Goal: Information Seeking & Learning: Learn about a topic

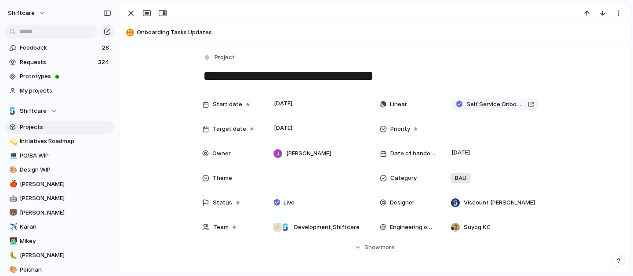
click at [51, 124] on span "Projects" at bounding box center [65, 127] width 91 height 9
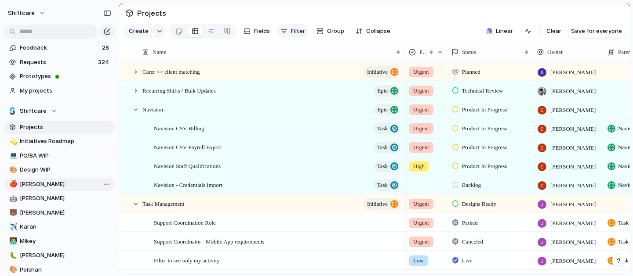
click at [292, 36] on span "Filter" at bounding box center [298, 31] width 14 height 9
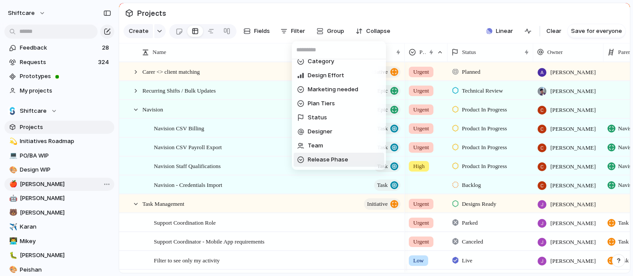
scroll to position [72, 0]
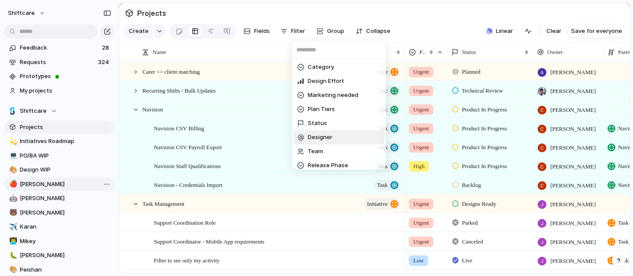
click at [331, 134] on span "Designer" at bounding box center [320, 137] width 25 height 9
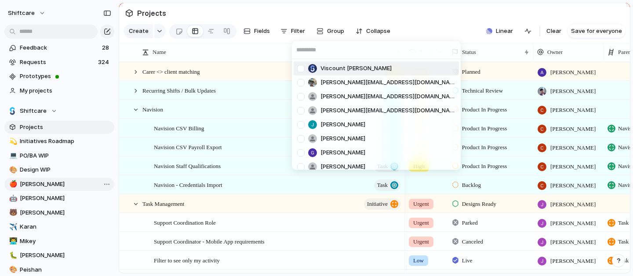
click at [342, 66] on span "Viscount [PERSON_NAME]" at bounding box center [355, 68] width 71 height 9
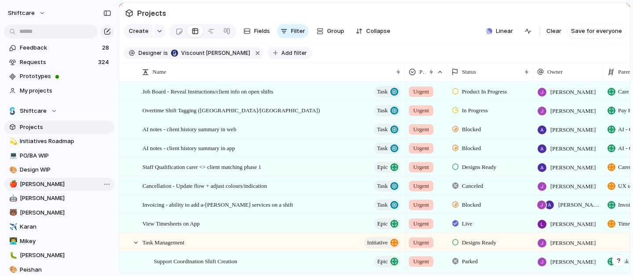
click at [281, 57] on span "Add filter" at bounding box center [293, 53] width 25 height 8
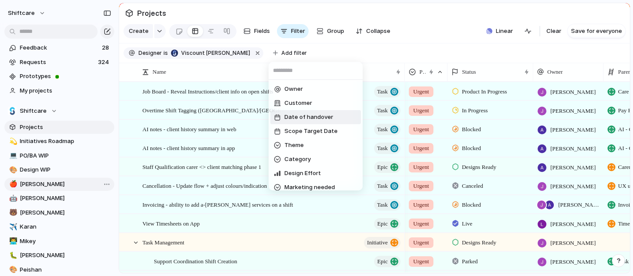
scroll to position [11, 0]
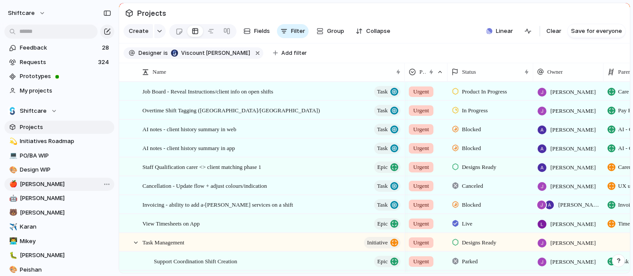
click at [369, 51] on div "Owner Customer Date of handover Scope Target Date Theme Category Design Effort …" at bounding box center [316, 138] width 633 height 276
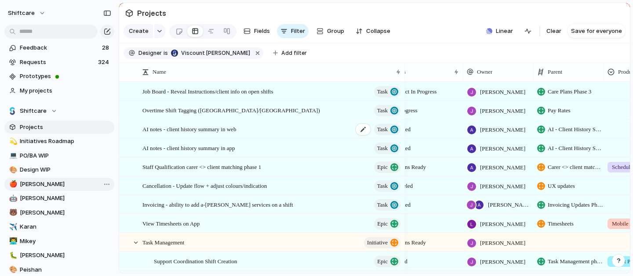
scroll to position [0, 0]
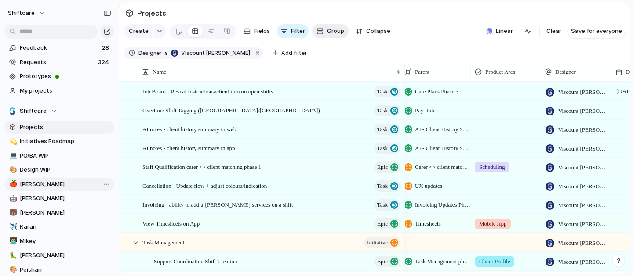
click at [337, 36] on span "Group" at bounding box center [335, 31] width 17 height 9
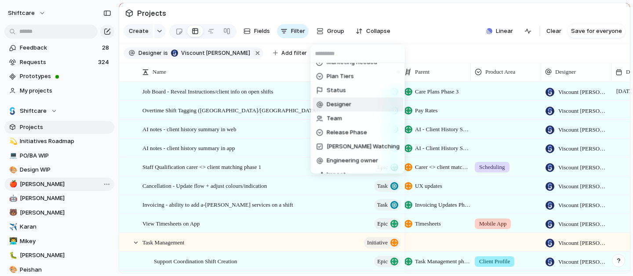
click at [347, 102] on span "Designer" at bounding box center [339, 105] width 25 height 9
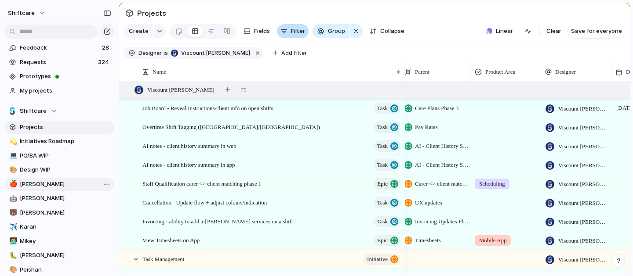
click at [292, 36] on span "Filter" at bounding box center [298, 31] width 14 height 9
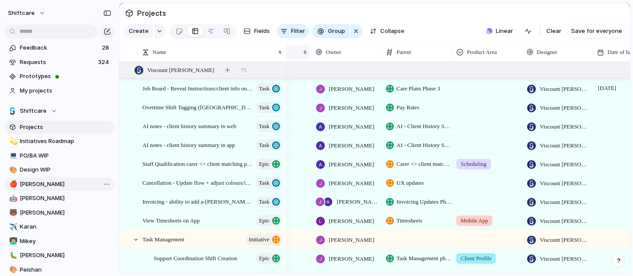
drag, startPoint x: 405, startPoint y: 58, endPoint x: 302, endPoint y: 63, distance: 103.4
click at [288, 62] on div at bounding box center [286, 52] width 4 height 18
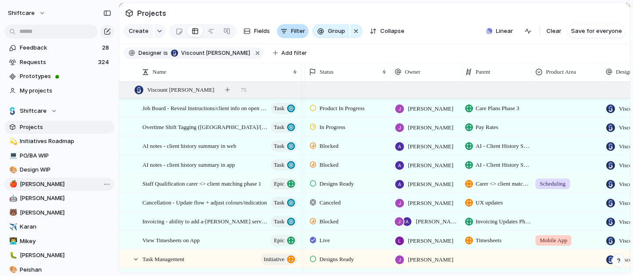
click at [291, 36] on span "Filter" at bounding box center [298, 31] width 14 height 9
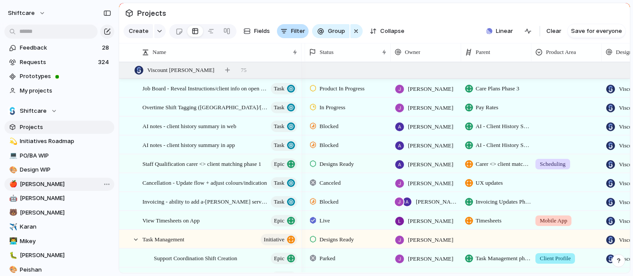
click at [292, 33] on span "Filter" at bounding box center [298, 31] width 14 height 9
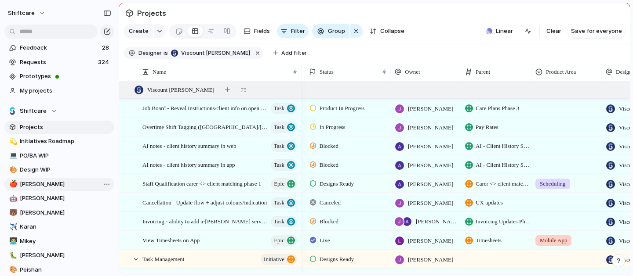
drag, startPoint x: 237, startPoint y: 59, endPoint x: 163, endPoint y: 15, distance: 86.3
click at [252, 59] on button "button" at bounding box center [257, 52] width 11 height 11
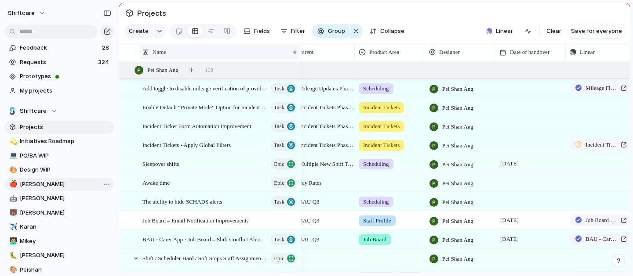
click at [175, 57] on div "Name" at bounding box center [215, 52] width 147 height 9
click at [166, 94] on span "Sort descending" at bounding box center [180, 92] width 46 height 9
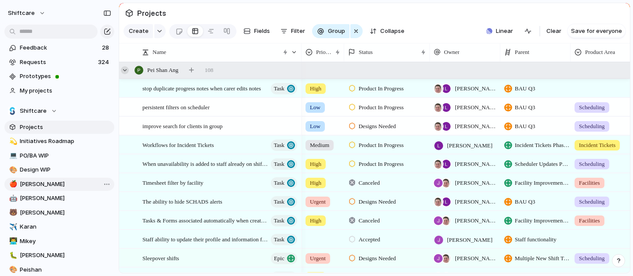
click at [122, 74] on div at bounding box center [125, 70] width 8 height 8
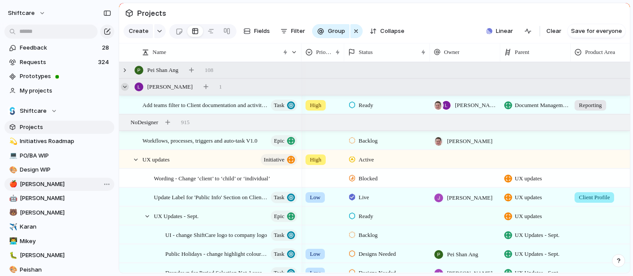
click at [126, 91] on div at bounding box center [125, 87] width 8 height 8
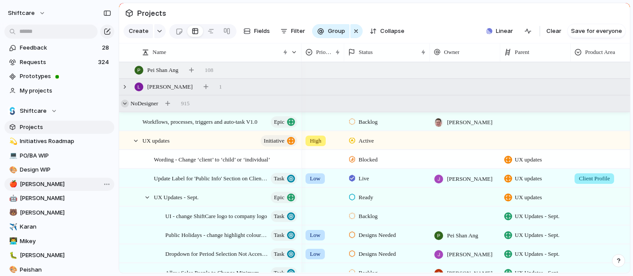
click at [126, 108] on div at bounding box center [125, 104] width 8 height 8
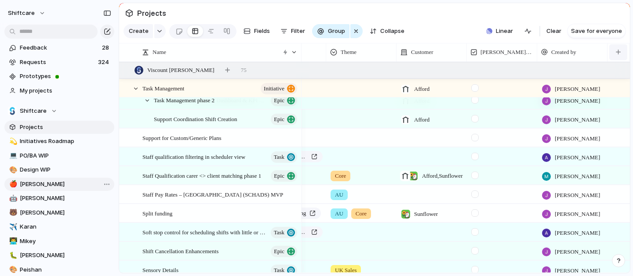
click at [615, 60] on button "button" at bounding box center [618, 52] width 18 height 16
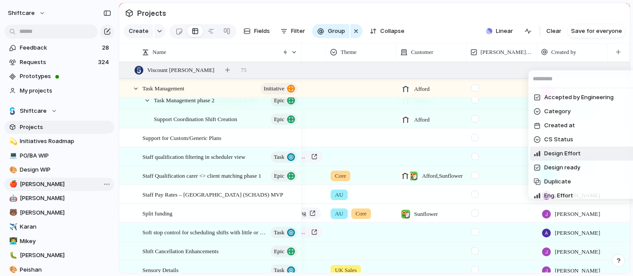
click at [567, 157] on span "Design Effort" at bounding box center [562, 153] width 36 height 9
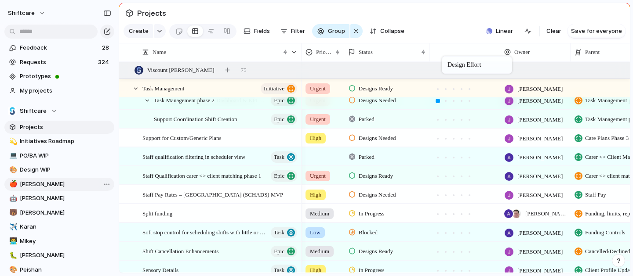
drag, startPoint x: 571, startPoint y: 57, endPoint x: 446, endPoint y: 58, distance: 125.3
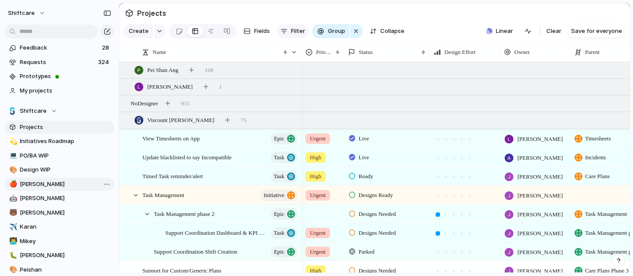
click at [293, 34] on span "Filter" at bounding box center [298, 31] width 14 height 9
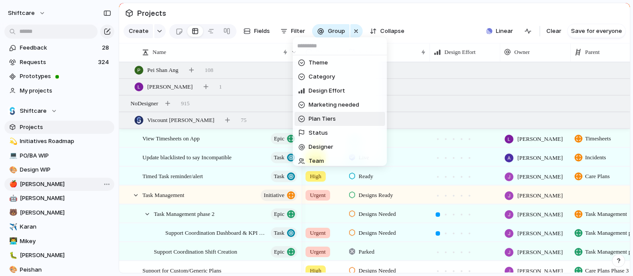
click at [426, 33] on div "Owner Customer Date of handover Scope Target Date Theme Category Design Effort …" at bounding box center [316, 138] width 633 height 276
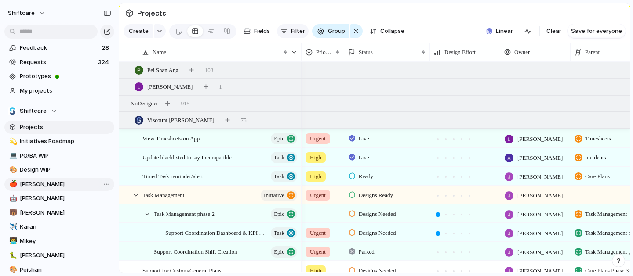
click at [295, 33] on span "Filter" at bounding box center [298, 31] width 14 height 9
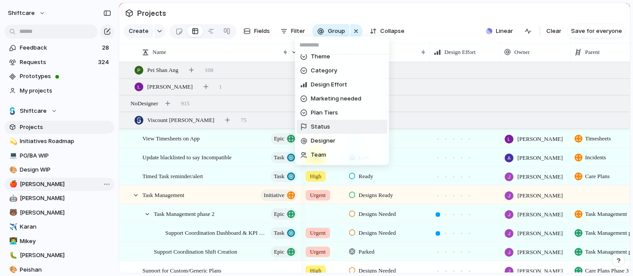
click at [330, 126] on li "Status" at bounding box center [342, 127] width 91 height 14
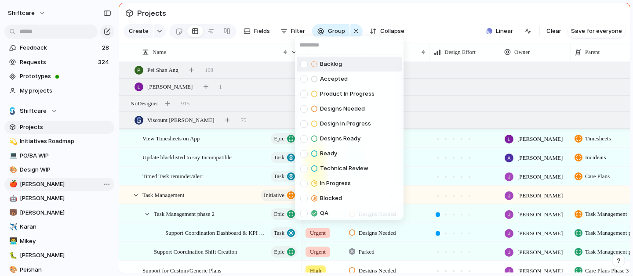
click at [348, 69] on li "Backlog" at bounding box center [349, 64] width 105 height 15
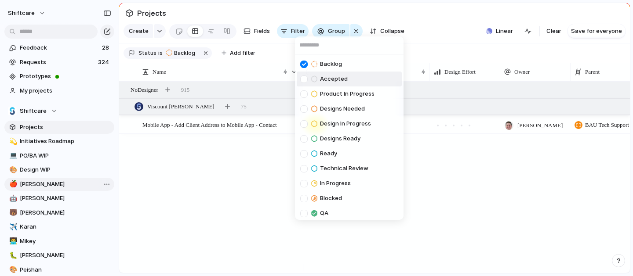
click at [345, 75] on span "Accepted" at bounding box center [334, 79] width 28 height 9
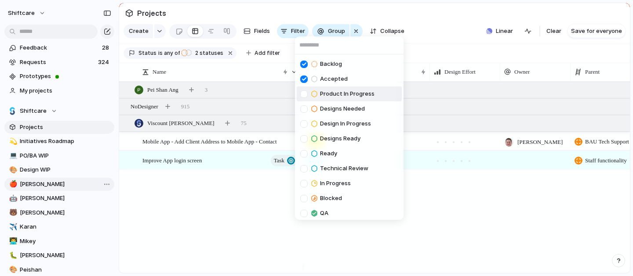
click at [351, 87] on li "Product In Progress" at bounding box center [349, 94] width 105 height 15
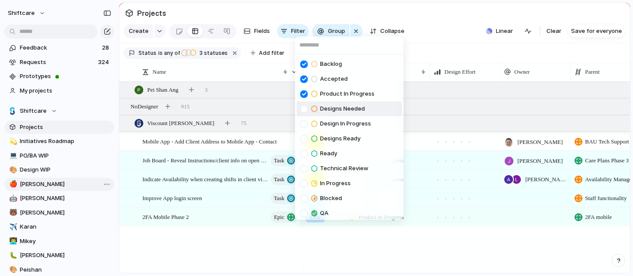
click at [352, 107] on span "Designs Needed" at bounding box center [342, 109] width 45 height 9
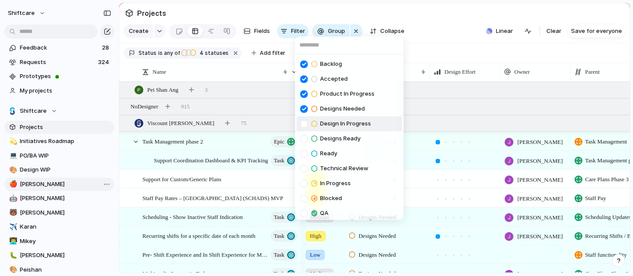
click at [348, 123] on span "Design In Progress" at bounding box center [345, 124] width 51 height 9
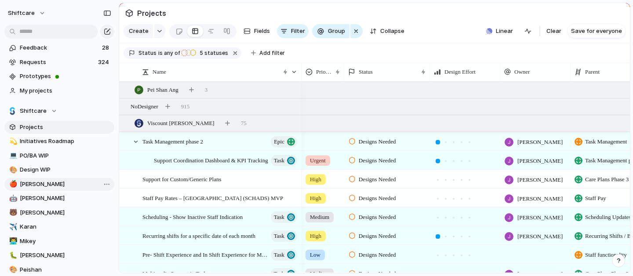
click at [458, 24] on div "Backlog Accepted Product In Progress Designs Needed Design In Progress Designs …" at bounding box center [316, 138] width 633 height 276
click at [445, 145] on div at bounding box center [446, 142] width 4 height 4
click at [458, 146] on div at bounding box center [462, 142] width 8 height 8
click at [455, 145] on div at bounding box center [453, 142] width 4 height 4
click at [437, 182] on div at bounding box center [438, 180] width 4 height 4
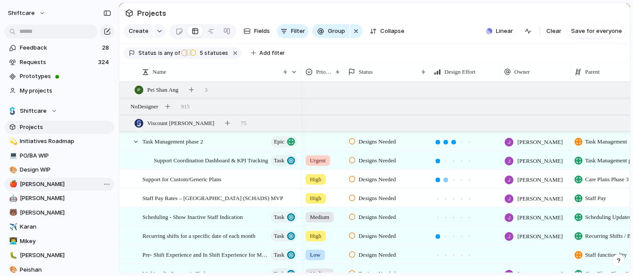
click at [446, 182] on div at bounding box center [446, 180] width 4 height 4
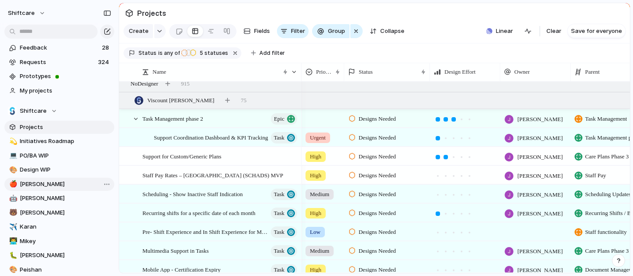
scroll to position [28, 0]
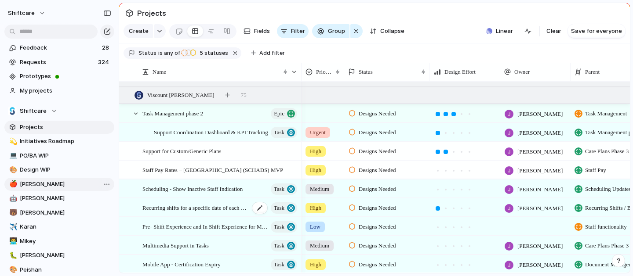
click at [240, 213] on span "Recurring shifts for a specific date of each month" at bounding box center [195, 208] width 107 height 10
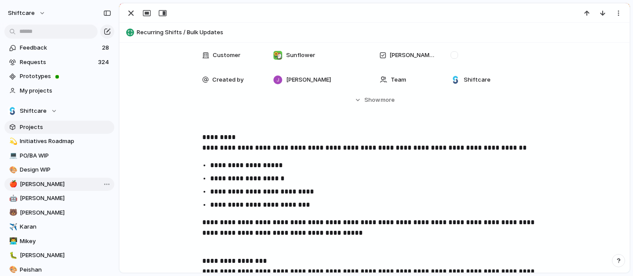
scroll to position [178, 0]
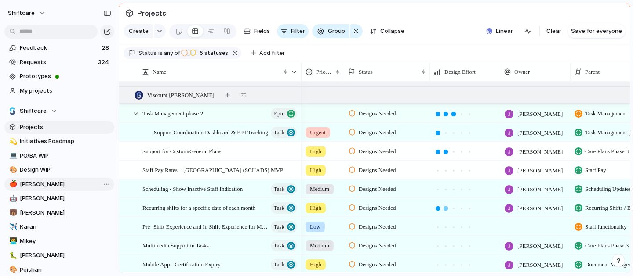
click at [447, 213] on div at bounding box center [446, 209] width 8 height 8
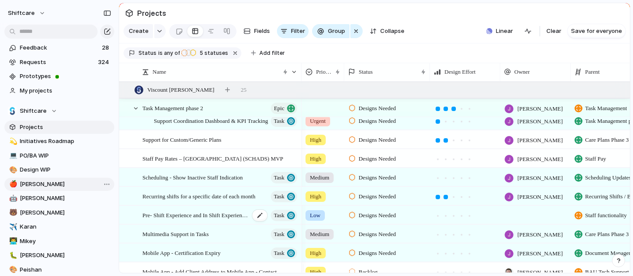
click at [214, 220] on span "Pre- Shift Experience and In Shift Experience for Mobile App Users" at bounding box center [195, 215] width 107 height 10
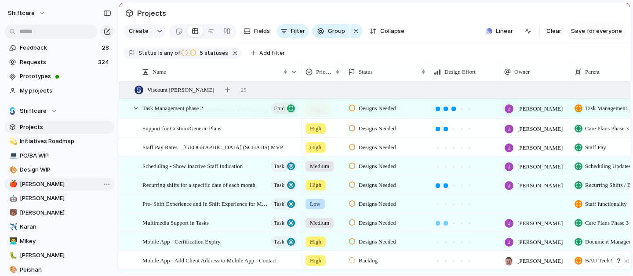
scroll to position [62, 0]
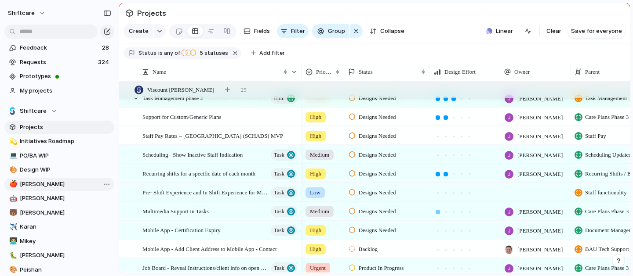
click at [440, 216] on div at bounding box center [438, 212] width 8 height 8
click at [437, 233] on div at bounding box center [438, 231] width 4 height 4
click at [437, 252] on div at bounding box center [438, 250] width 4 height 4
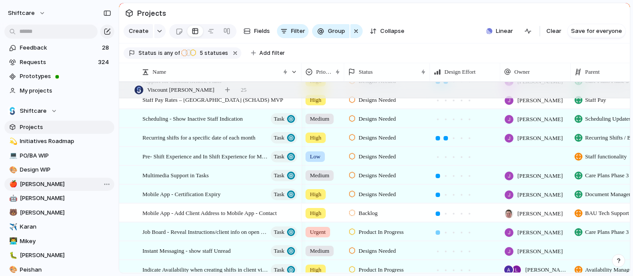
scroll to position [134, 0]
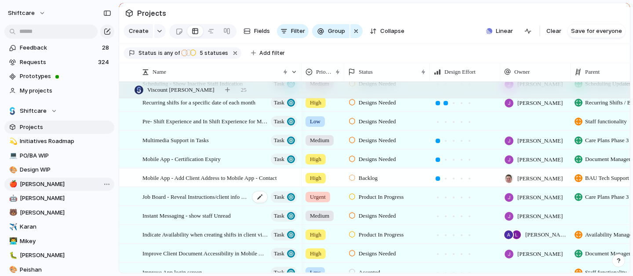
click at [220, 202] on span "Job Board - Reveal Instructions/client info on open shifts" at bounding box center [195, 197] width 107 height 10
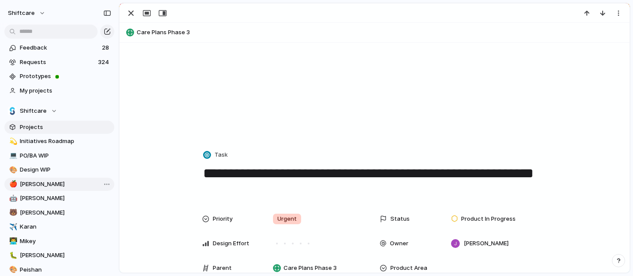
scroll to position [114, 0]
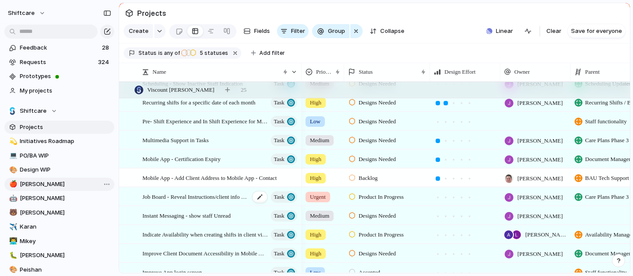
click at [213, 202] on span "Job Board - Reveal Instructions/client info on open shifts" at bounding box center [195, 197] width 107 height 10
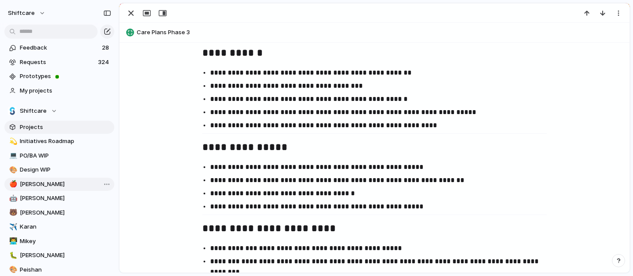
scroll to position [1514, 0]
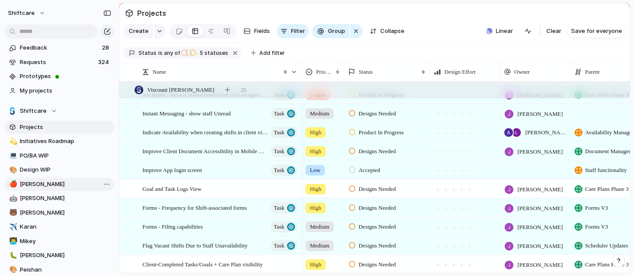
scroll to position [180, 0]
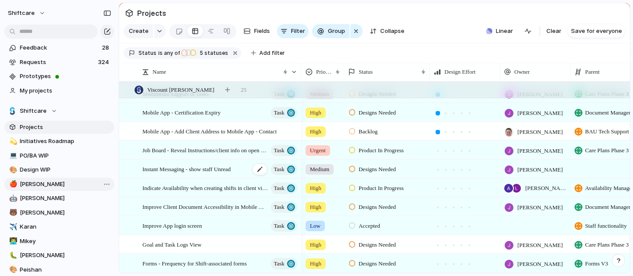
click at [230, 178] on div "Instant Messaging - show staff Unread Task" at bounding box center [220, 169] width 156 height 18
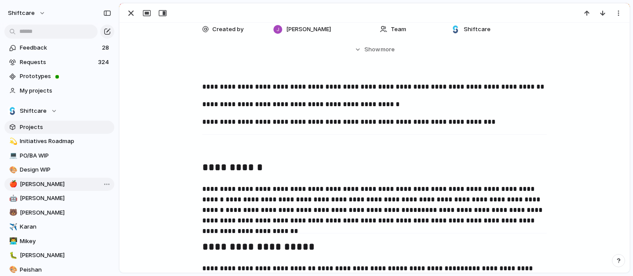
scroll to position [215, 0]
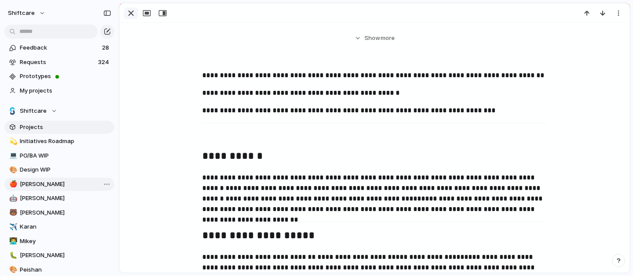
click at [134, 14] on div "button" at bounding box center [131, 13] width 11 height 11
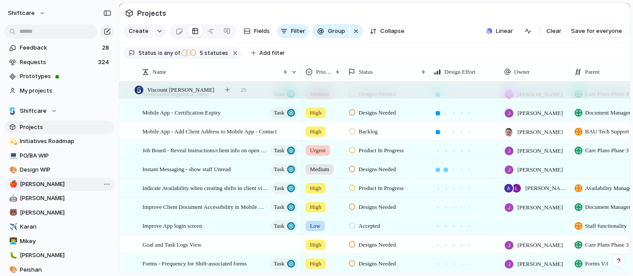
scroll to position [186, 0]
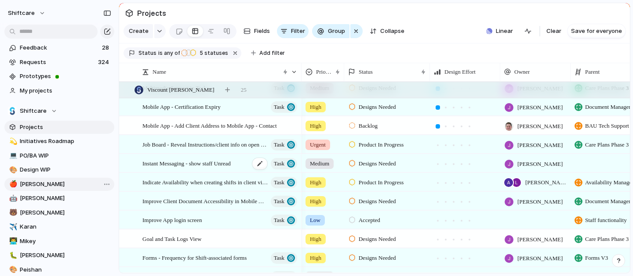
click at [201, 168] on span "Instant Messaging - show staff Unread" at bounding box center [186, 163] width 88 height 10
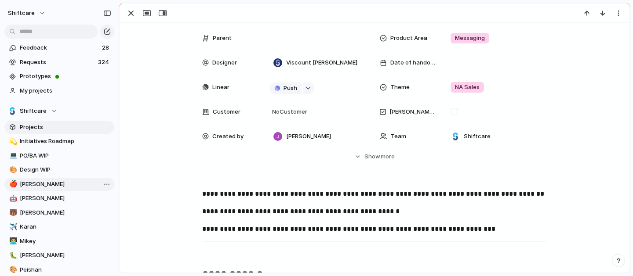
scroll to position [102, 0]
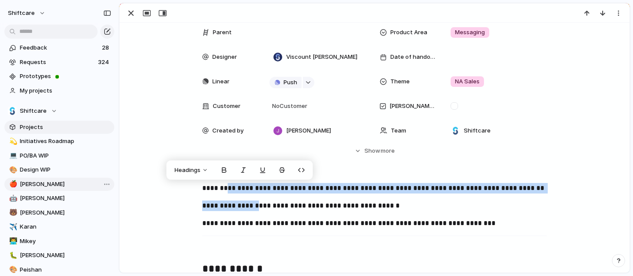
drag, startPoint x: 218, startPoint y: 189, endPoint x: 246, endPoint y: 203, distance: 31.5
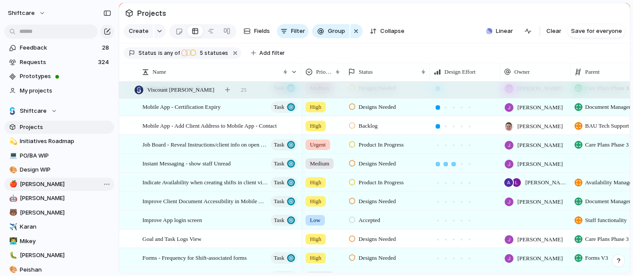
click at [451, 167] on div at bounding box center [453, 164] width 4 height 4
click at [193, 187] on span "Indicate Availability when creating shifts in client view" at bounding box center [195, 182] width 107 height 10
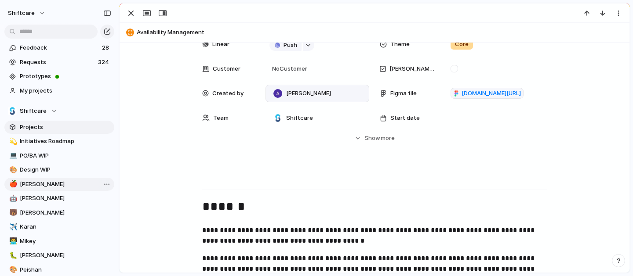
scroll to position [445, 0]
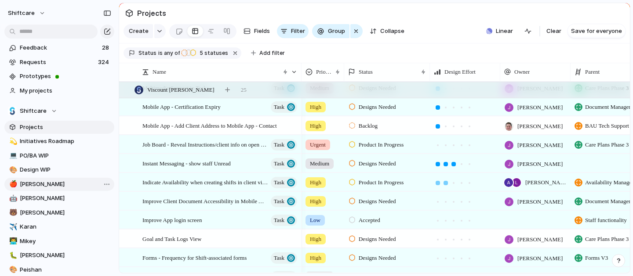
click at [444, 185] on div at bounding box center [446, 183] width 4 height 4
click at [447, 204] on div at bounding box center [446, 202] width 4 height 4
click at [212, 206] on span "Improve Client Document Accessibility in Mobile App" at bounding box center [195, 201] width 107 height 10
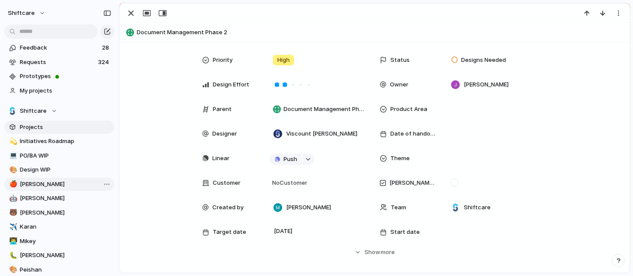
scroll to position [198, 0]
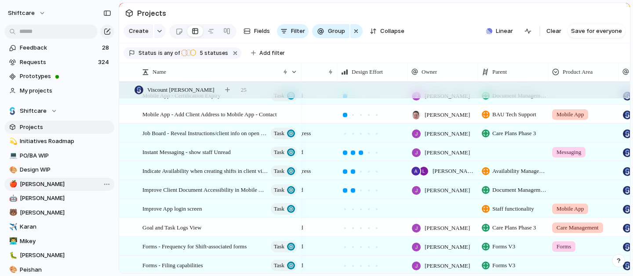
scroll to position [0, 102]
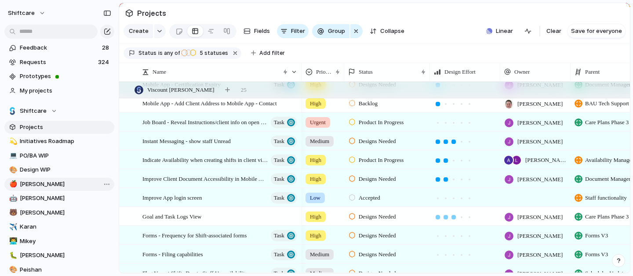
click at [451, 222] on div at bounding box center [454, 218] width 8 height 8
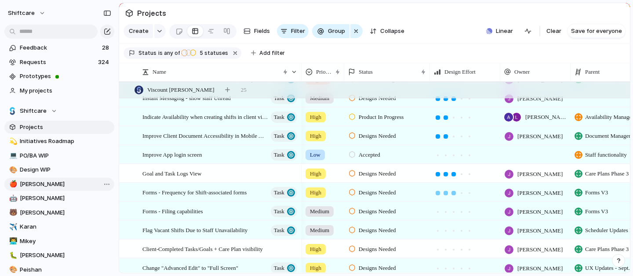
click at [454, 197] on div at bounding box center [454, 193] width 8 height 8
click at [451, 215] on div at bounding box center [453, 212] width 4 height 4
click at [443, 235] on div at bounding box center [446, 231] width 8 height 8
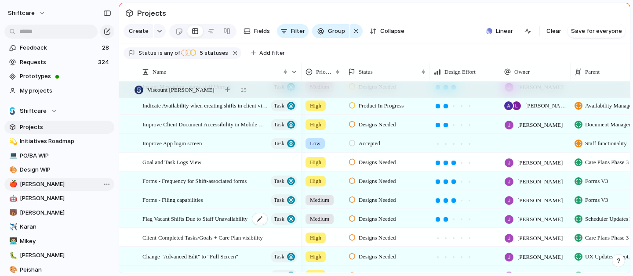
click at [207, 224] on span "Flag Vacant Shifts Due to Staff Unavailability" at bounding box center [194, 219] width 105 height 10
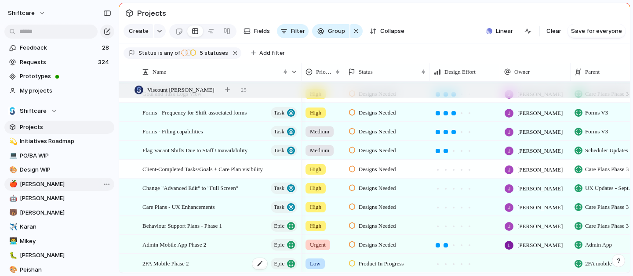
click at [212, 261] on div "2FA Mobile Phase 2 Epic" at bounding box center [220, 264] width 156 height 18
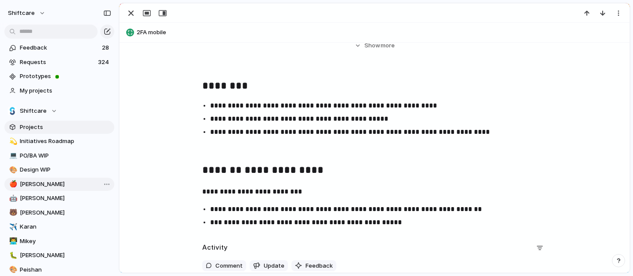
scroll to position [28, 0]
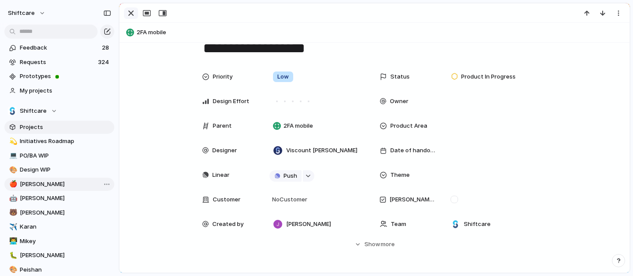
click at [129, 12] on div "button" at bounding box center [131, 13] width 11 height 11
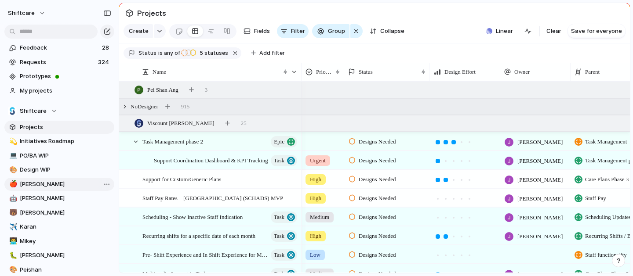
click at [255, 112] on div "No Designer 915" at bounding box center [375, 107] width 513 height 16
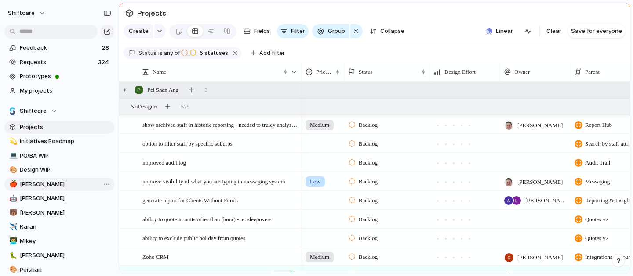
click at [245, 97] on div "Pei Shan Ang 3" at bounding box center [375, 90] width 513 height 16
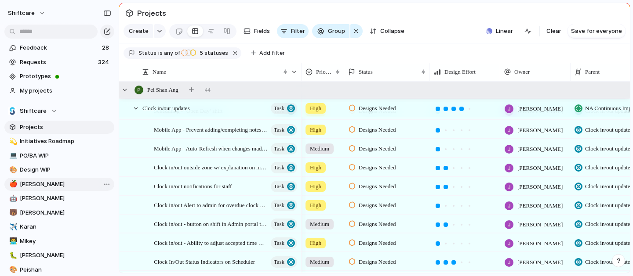
scroll to position [654, 0]
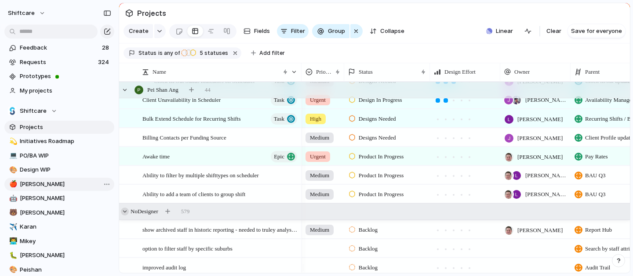
click at [124, 216] on div at bounding box center [125, 212] width 8 height 8
